Goal: Complete application form

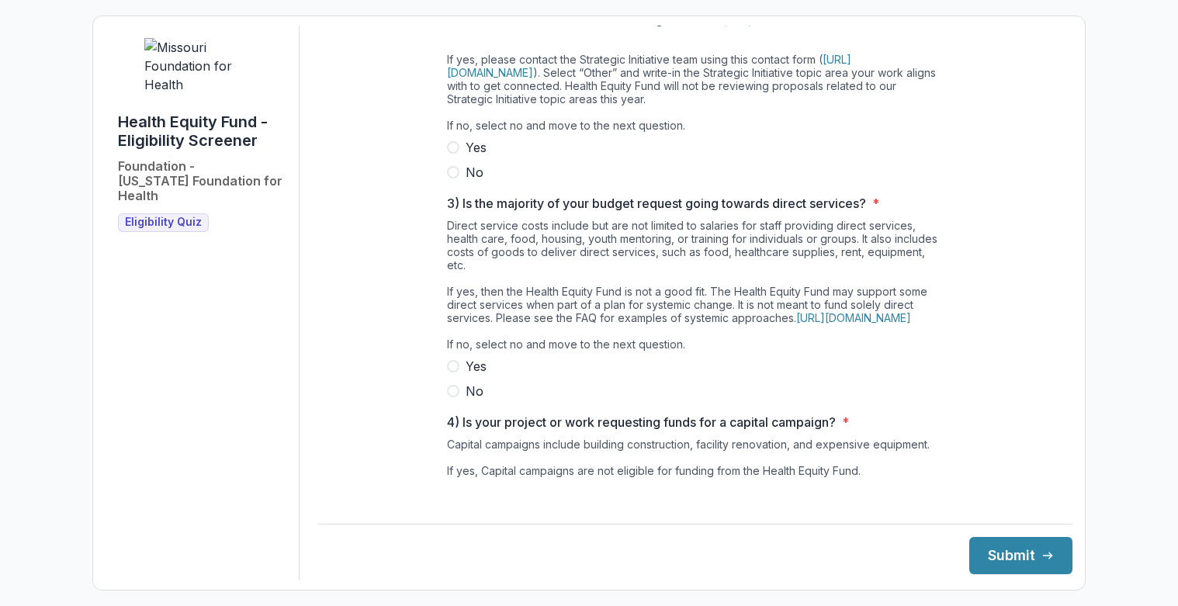
scroll to position [388, 0]
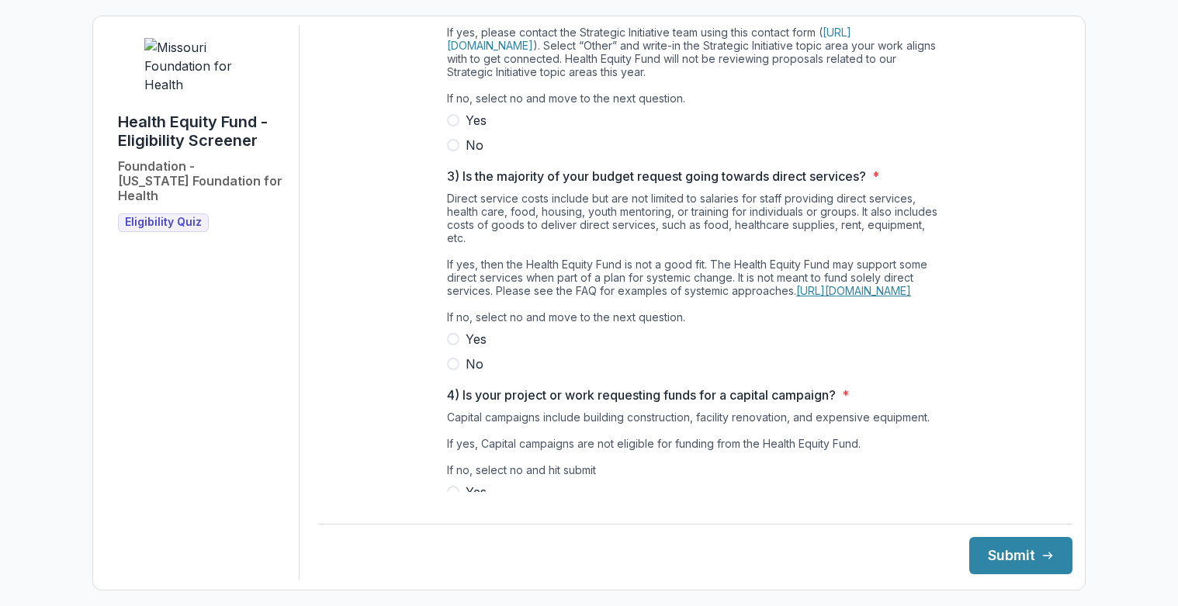
click at [837, 297] on link "[URL][DOMAIN_NAME]" at bounding box center [853, 290] width 115 height 13
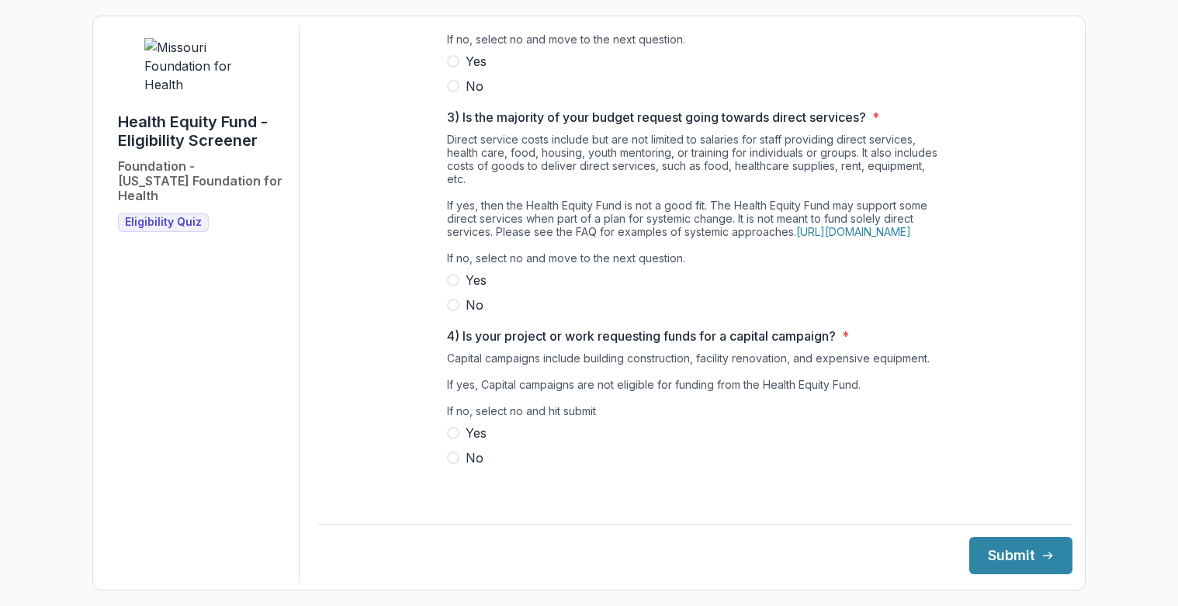
scroll to position [473, 0]
click at [994, 555] on button "Submit" at bounding box center [1020, 555] width 103 height 37
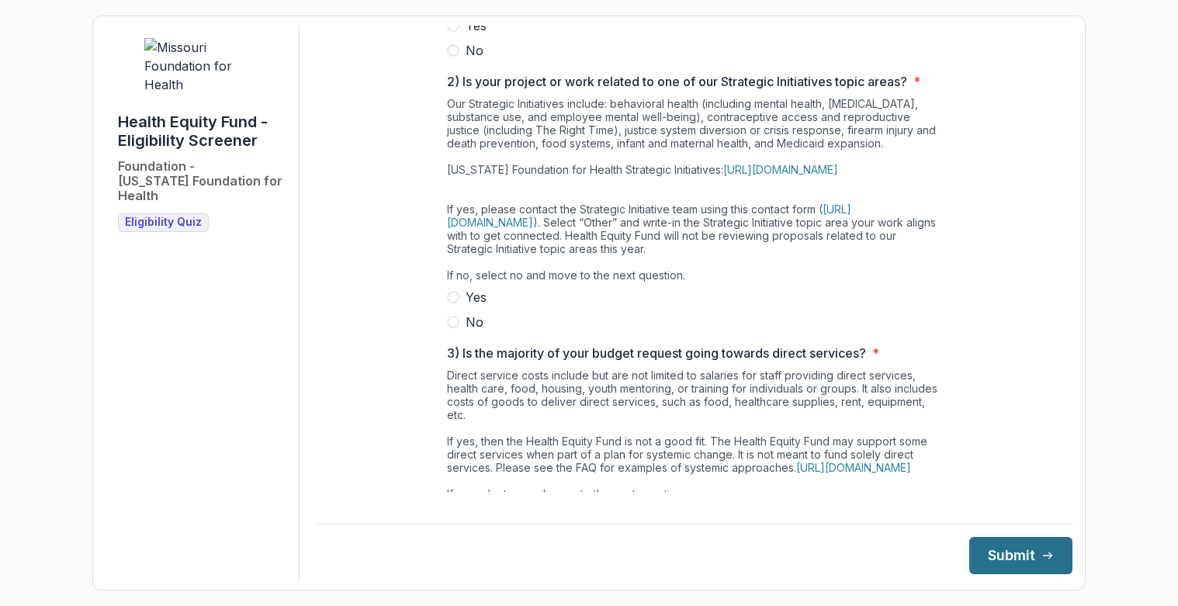
click at [994, 555] on button "Submit" at bounding box center [1020, 555] width 103 height 37
click at [376, 390] on div "**********" at bounding box center [695, 271] width 754 height 913
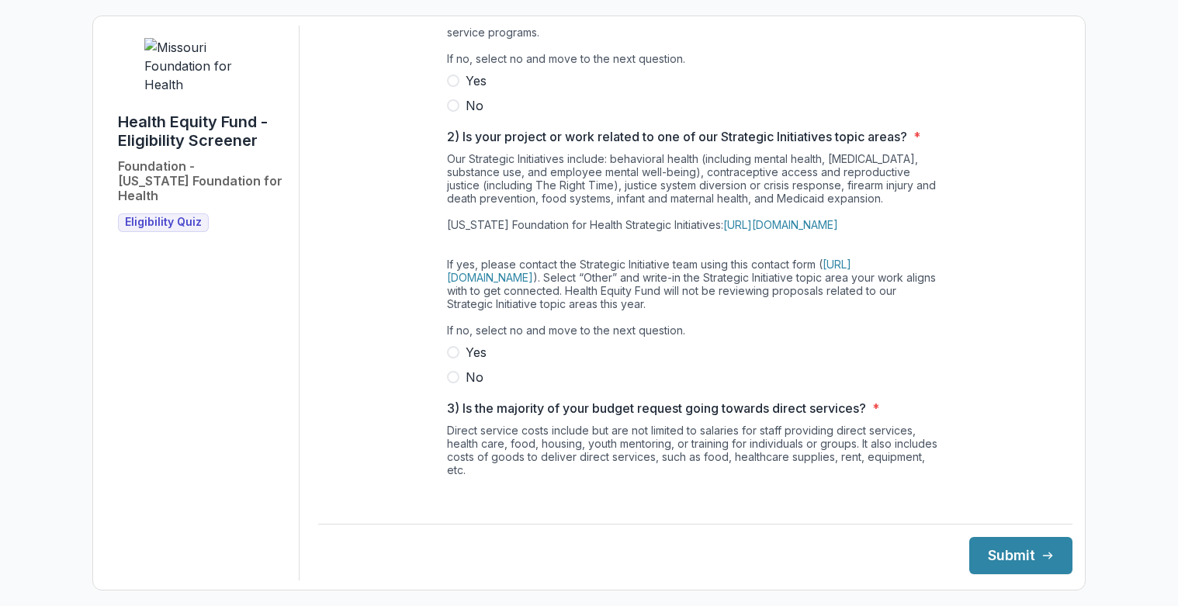
scroll to position [0, 0]
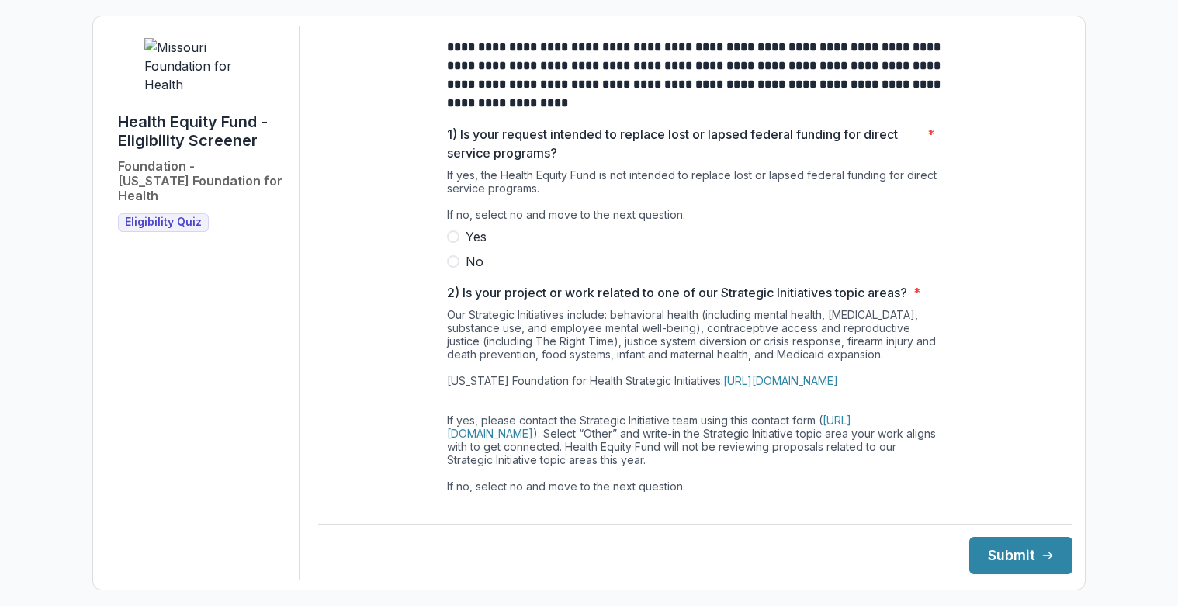
click at [455, 271] on label "No" at bounding box center [695, 261] width 497 height 19
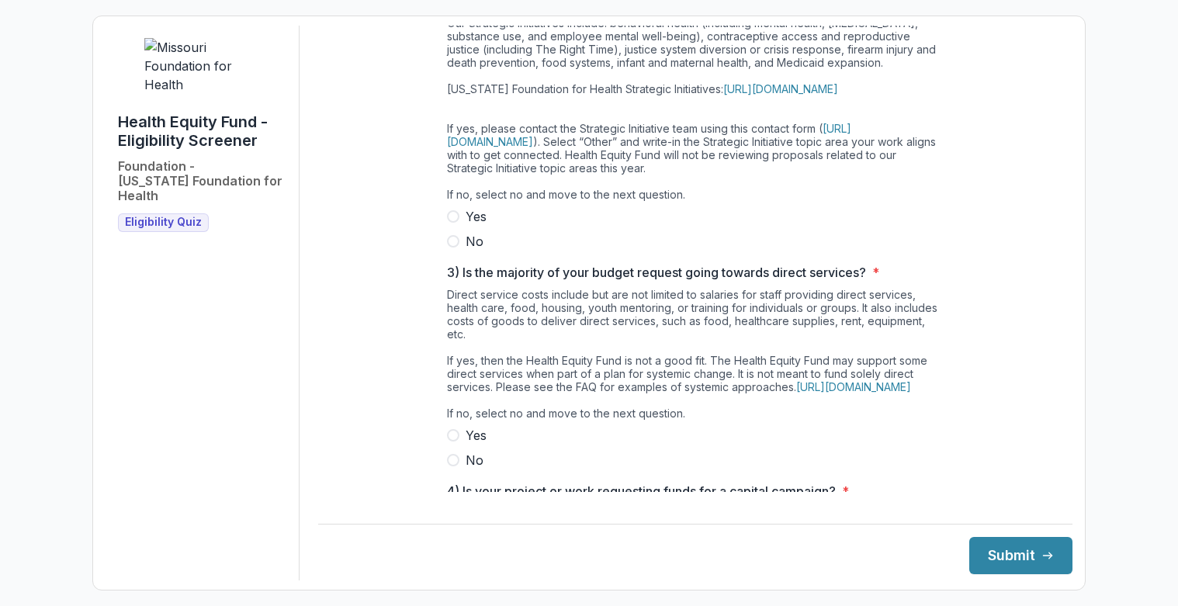
scroll to position [310, 0]
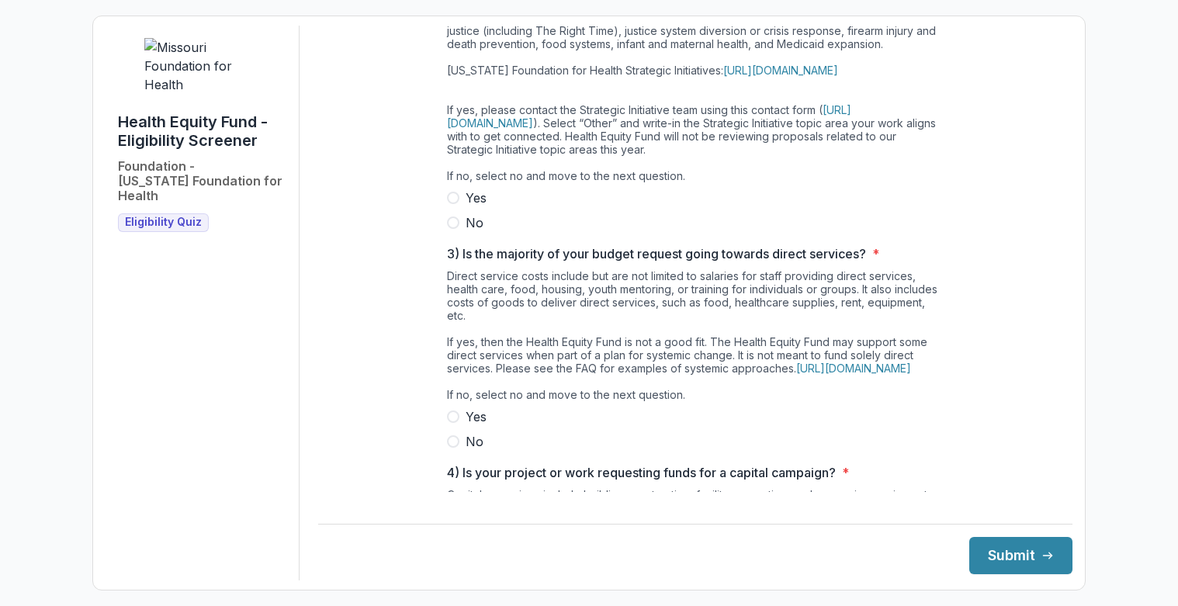
click at [455, 229] on span at bounding box center [453, 223] width 12 height 12
click at [447, 448] on span at bounding box center [453, 441] width 12 height 12
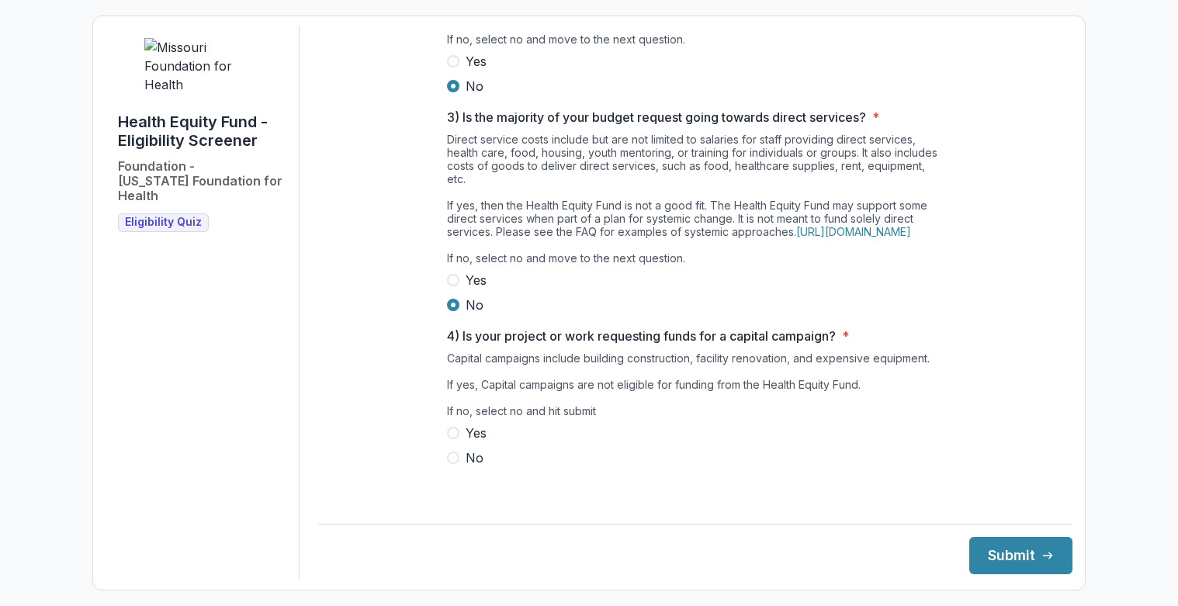
scroll to position [473, 0]
drag, startPoint x: 453, startPoint y: 467, endPoint x: 495, endPoint y: 463, distance: 42.2
click at [454, 464] on span at bounding box center [453, 458] width 12 height 12
click at [976, 556] on button "Submit" at bounding box center [1020, 555] width 103 height 37
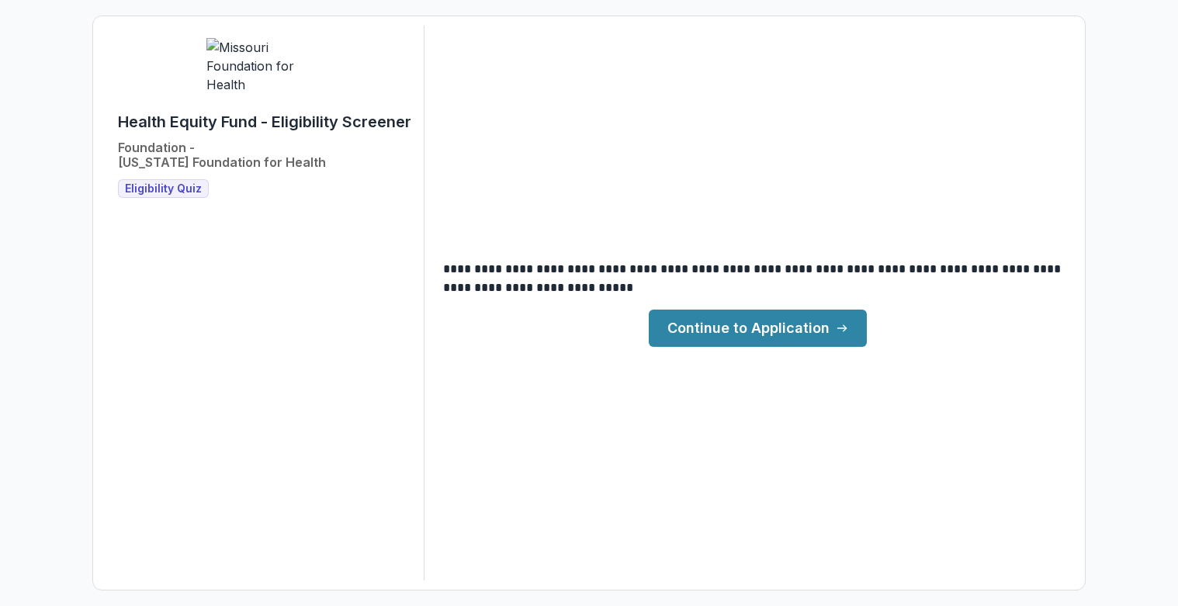
click at [730, 331] on link "Continue to Application" at bounding box center [758, 328] width 218 height 37
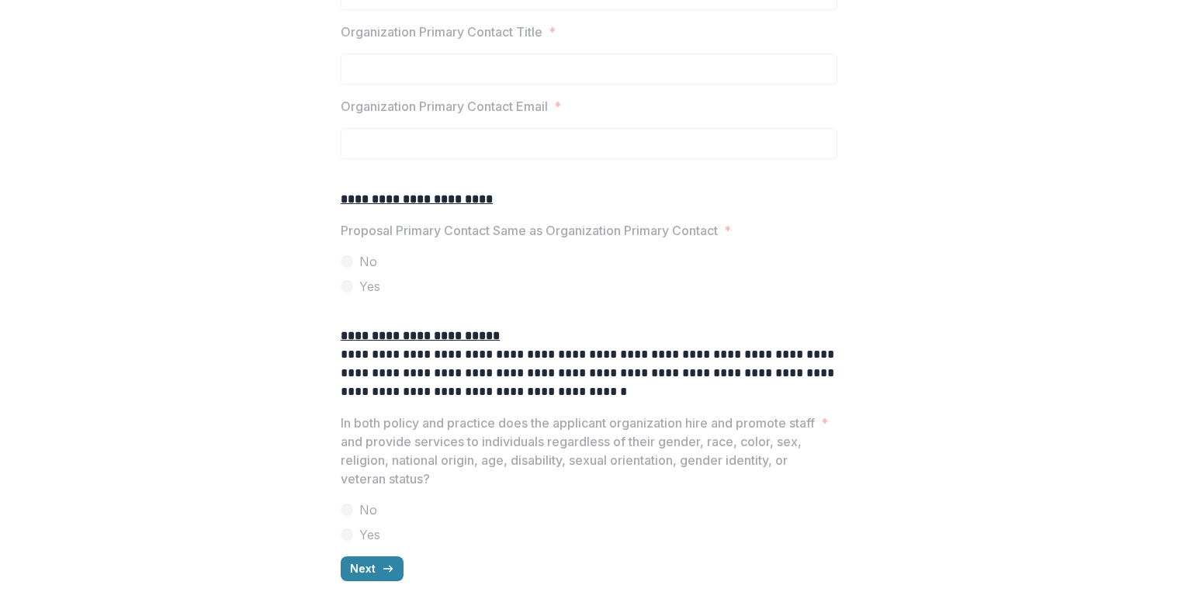
scroll to position [1859, 0]
click at [366, 577] on button "Next" at bounding box center [372, 568] width 63 height 25
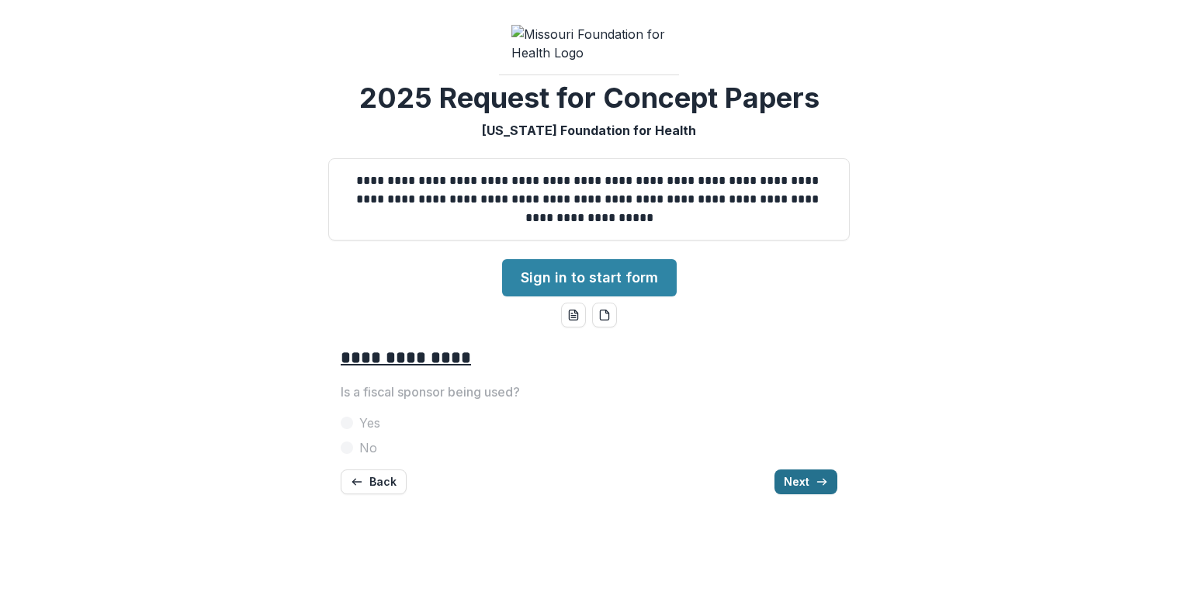
click at [788, 494] on button "Next" at bounding box center [805, 481] width 63 height 25
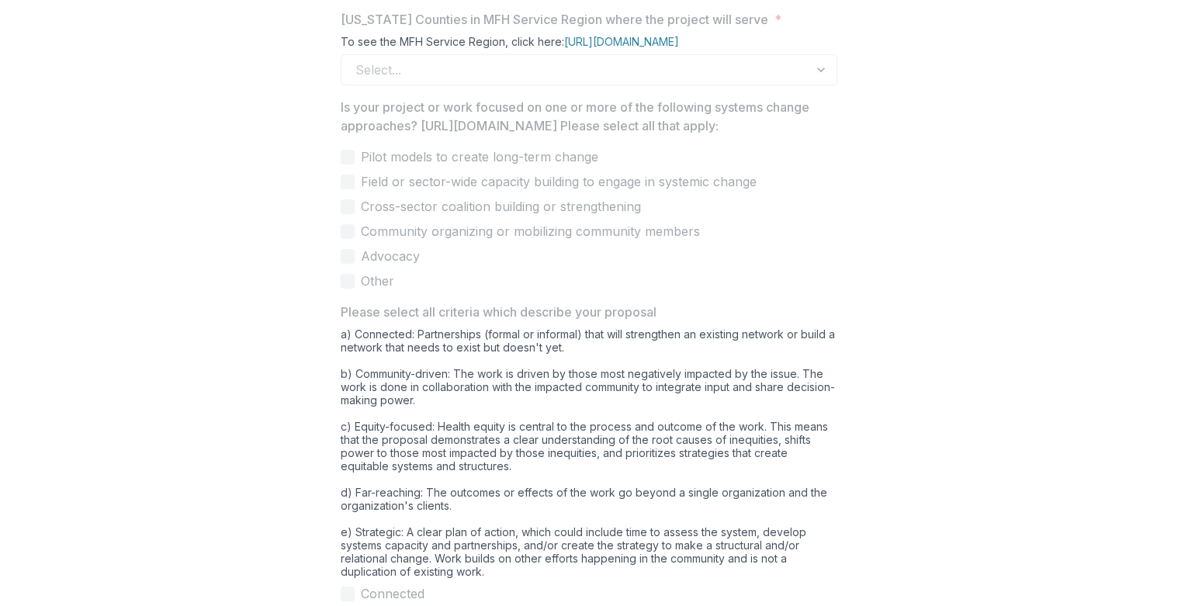
scroll to position [1009, 0]
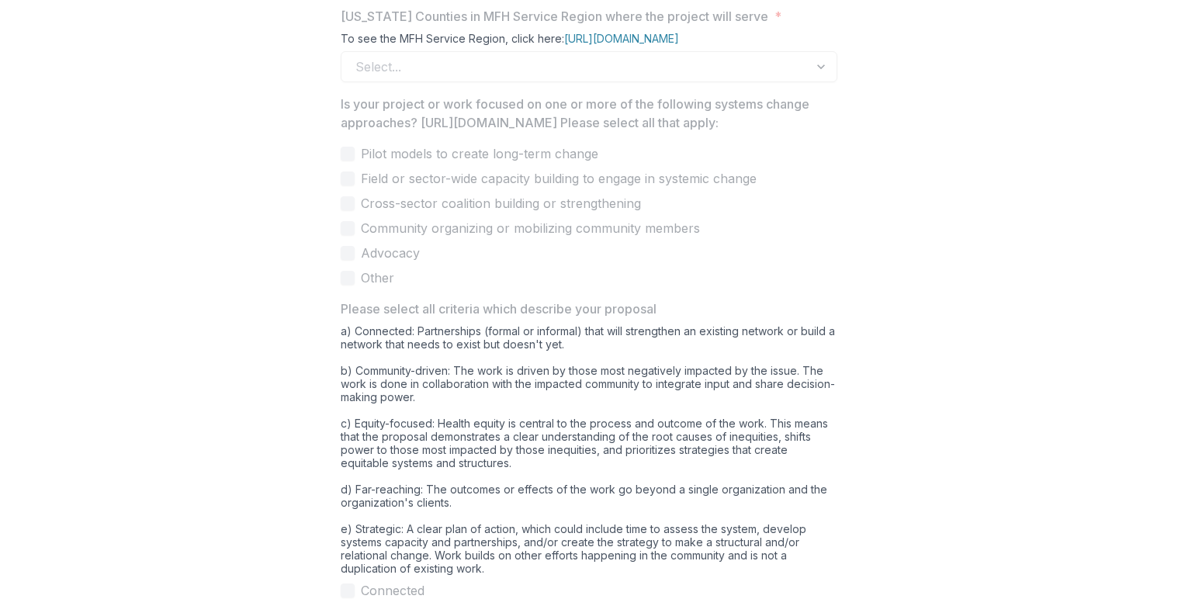
click at [1041, 251] on div "**********" at bounding box center [589, 37] width 1166 height 1424
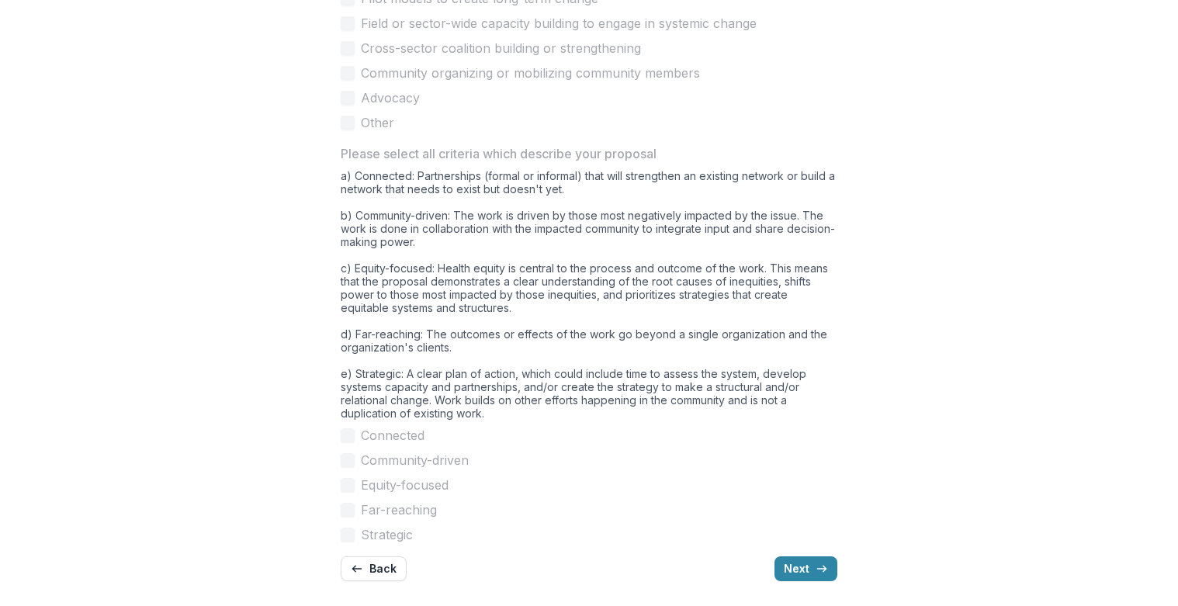
scroll to position [1301, 0]
click at [799, 561] on button "Next" at bounding box center [805, 568] width 63 height 25
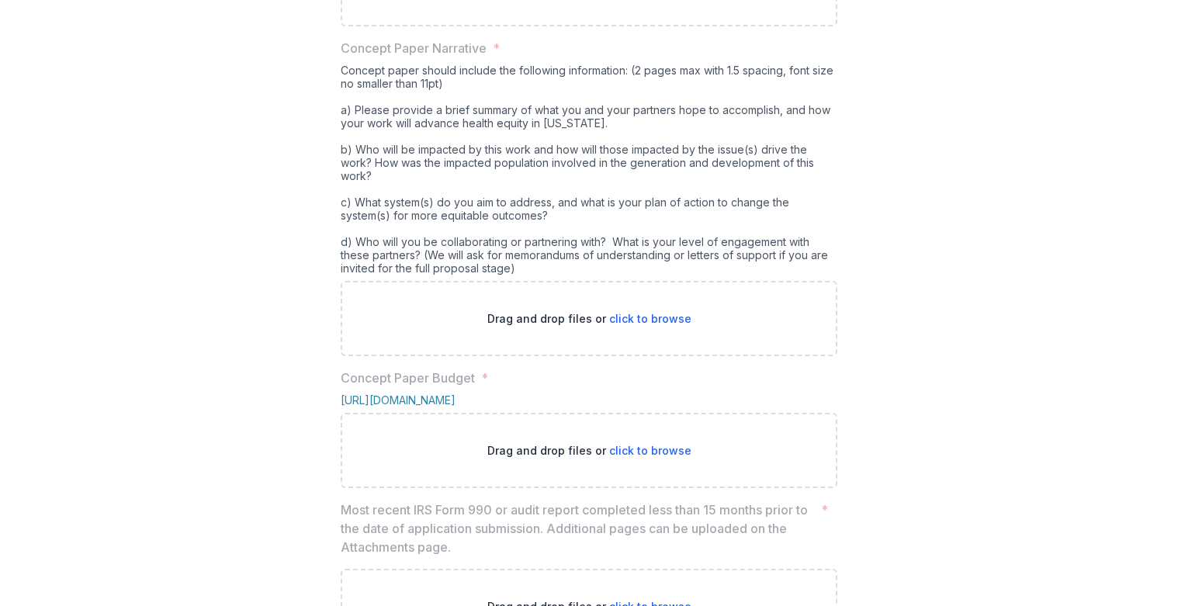
scroll to position [524, 0]
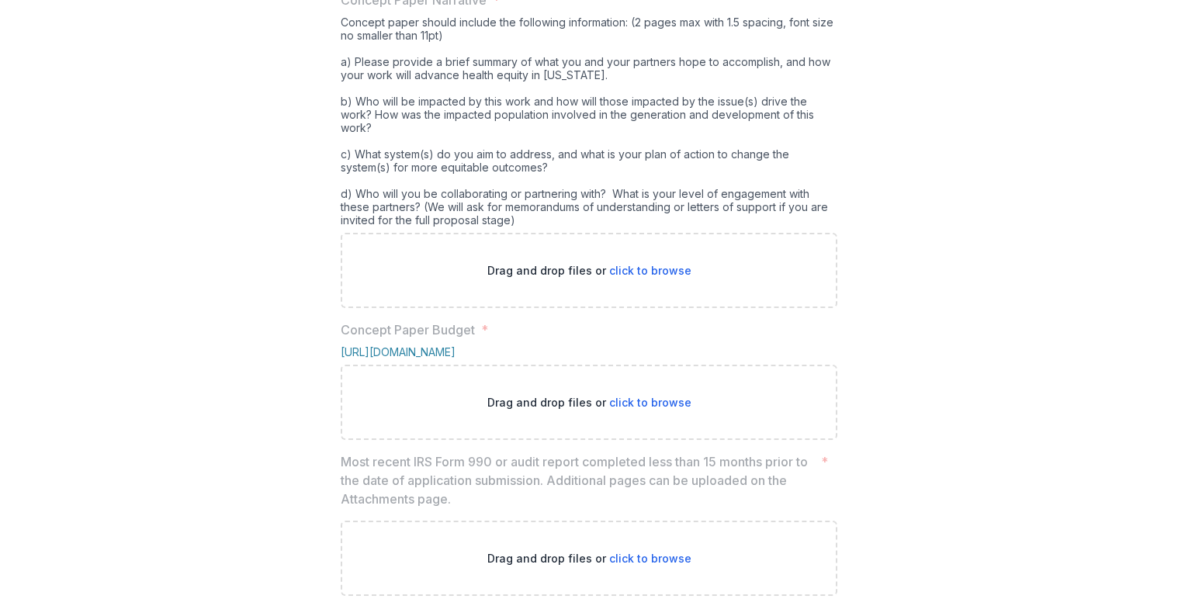
click at [342, 9] on p "Concept Paper Narrative" at bounding box center [414, 0] width 146 height 19
drag, startPoint x: 342, startPoint y: 158, endPoint x: 564, endPoint y: 359, distance: 298.9
click at [564, 233] on div "Concept paper should include the following information: (2 pages max with 1.5 s…" at bounding box center [589, 124] width 497 height 217
copy div "Concept paper should include the following information: (2 pages max with 1.5 s…"
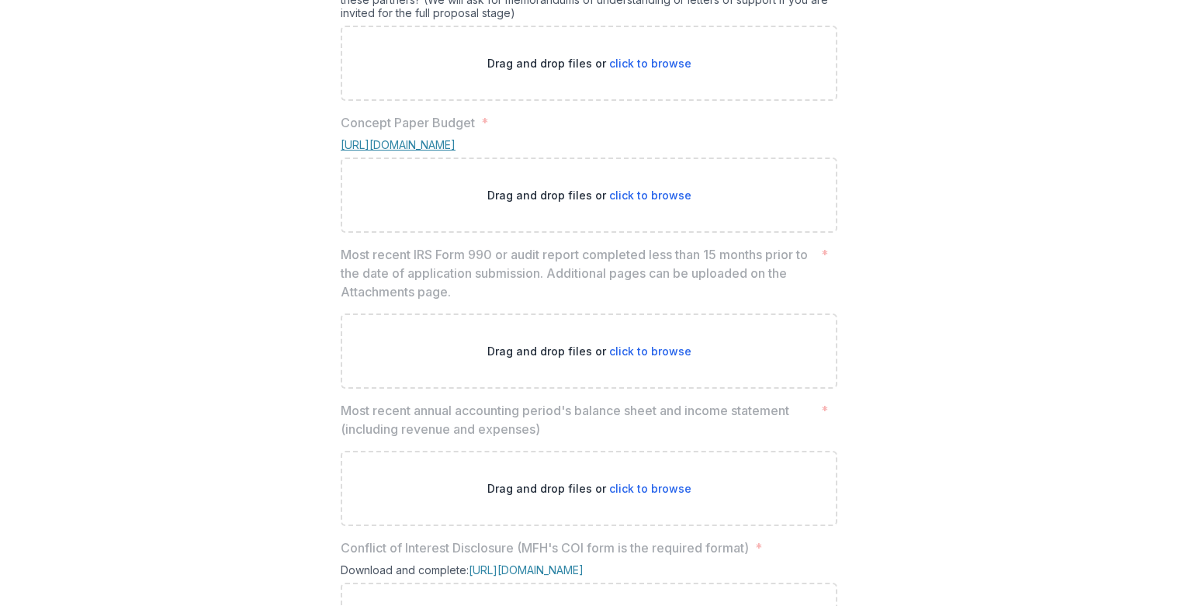
scroll to position [757, 0]
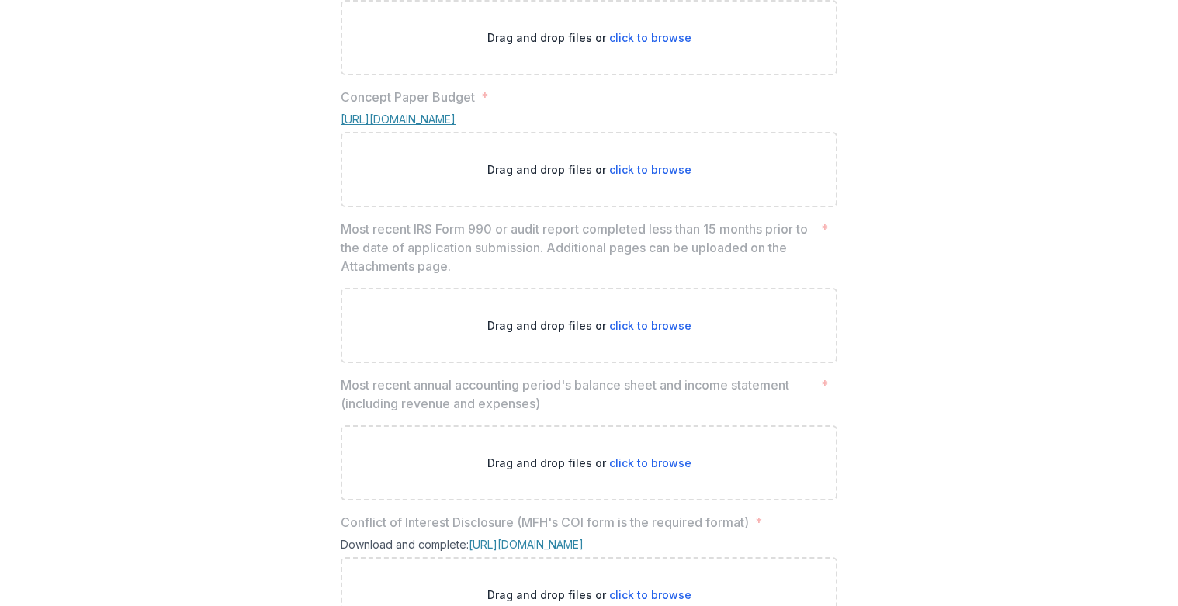
click at [456, 126] on link "[URL][DOMAIN_NAME]" at bounding box center [398, 119] width 115 height 13
